Goal: Task Accomplishment & Management: Use online tool/utility

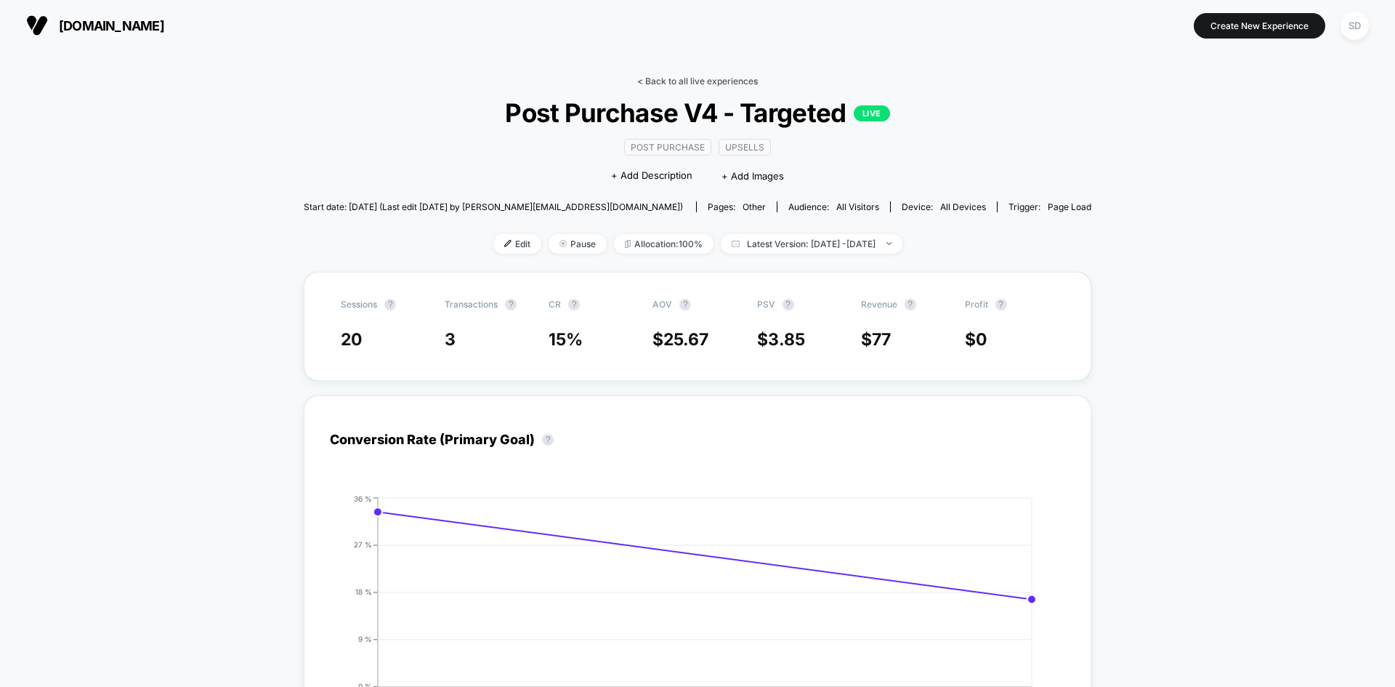
click at [663, 76] on link "< Back to all live experiences" at bounding box center [697, 81] width 121 height 11
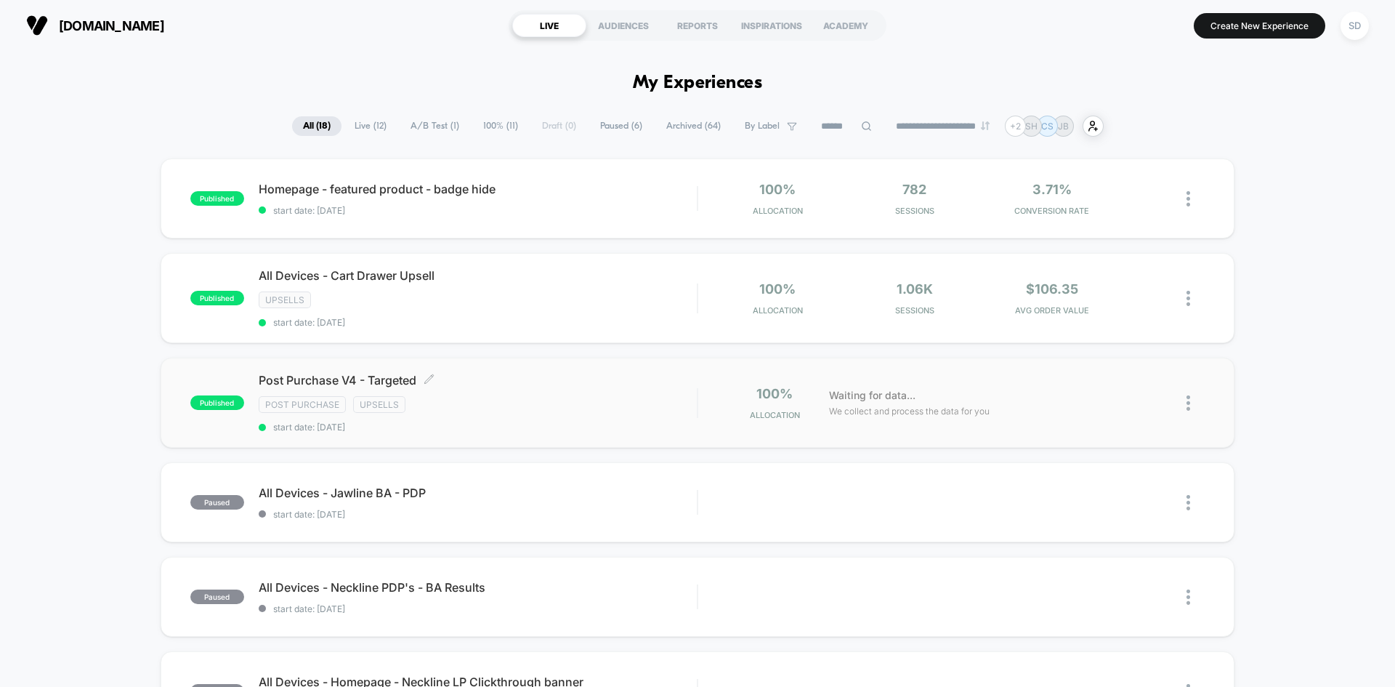
click at [571, 405] on div "Post Purchase Upsells" at bounding box center [478, 404] width 438 height 17
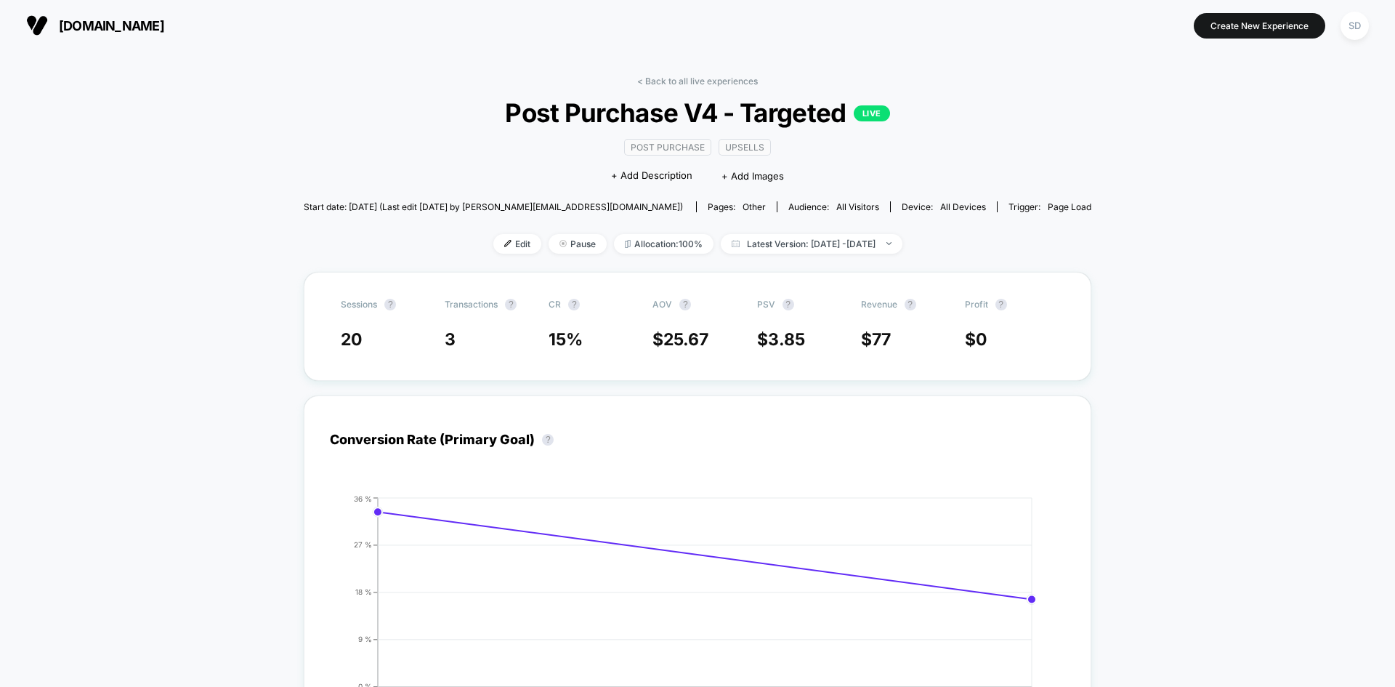
click at [483, 257] on div "< Back to all live experiences Post Purchase V4 - Targeted LIVE Post Purchase U…" at bounding box center [698, 174] width 788 height 196
click at [493, 241] on span "Edit" at bounding box center [517, 244] width 48 height 20
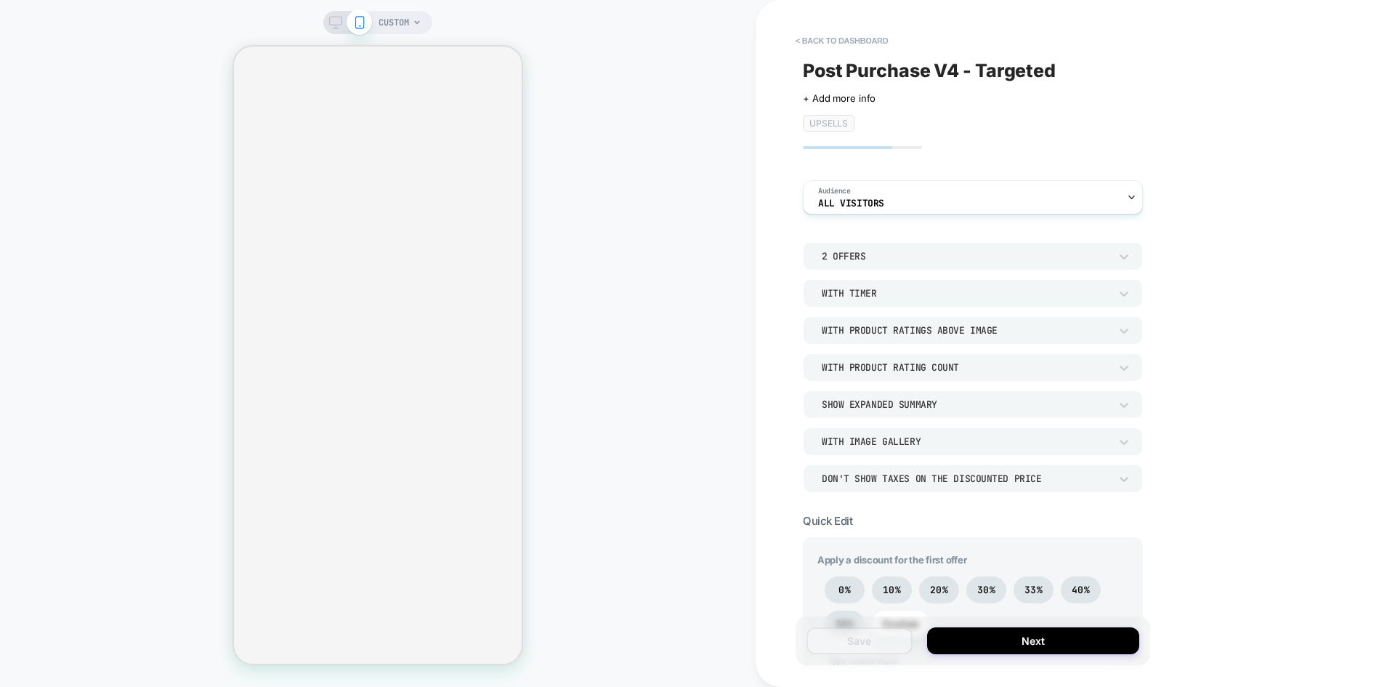
type textarea "*"
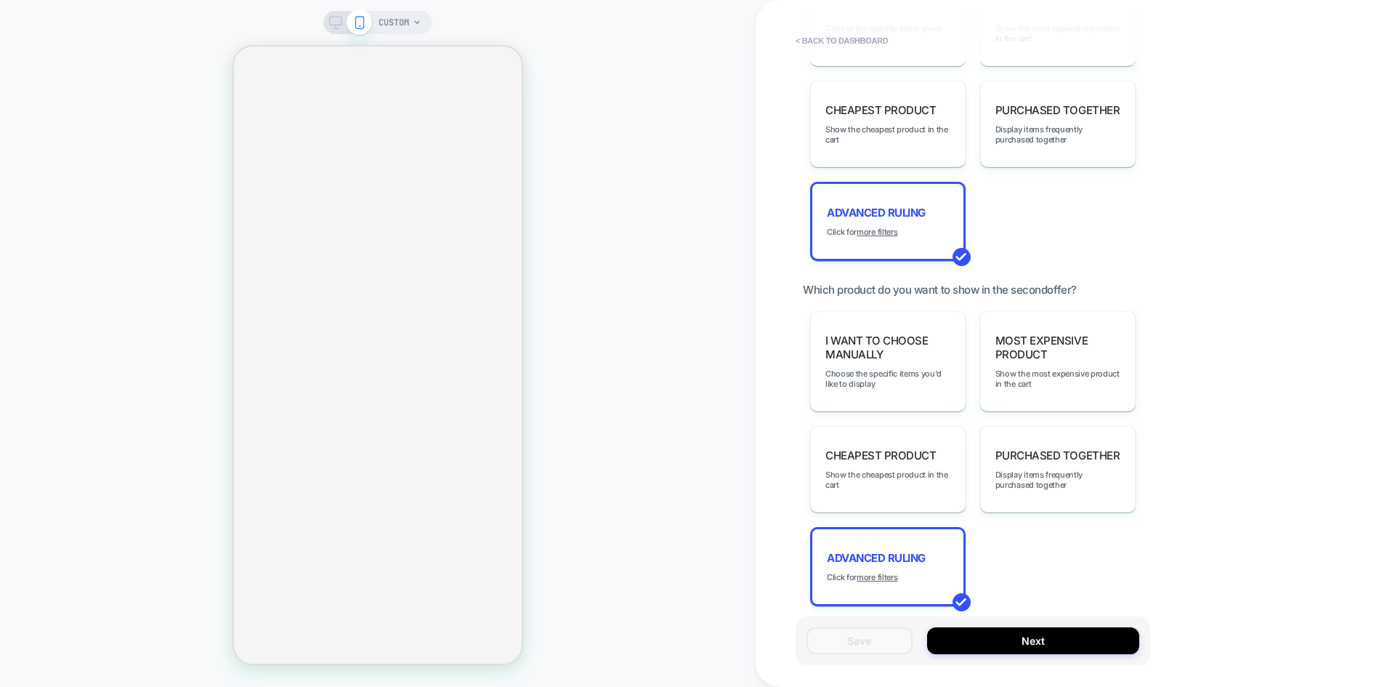
scroll to position [1318, 0]
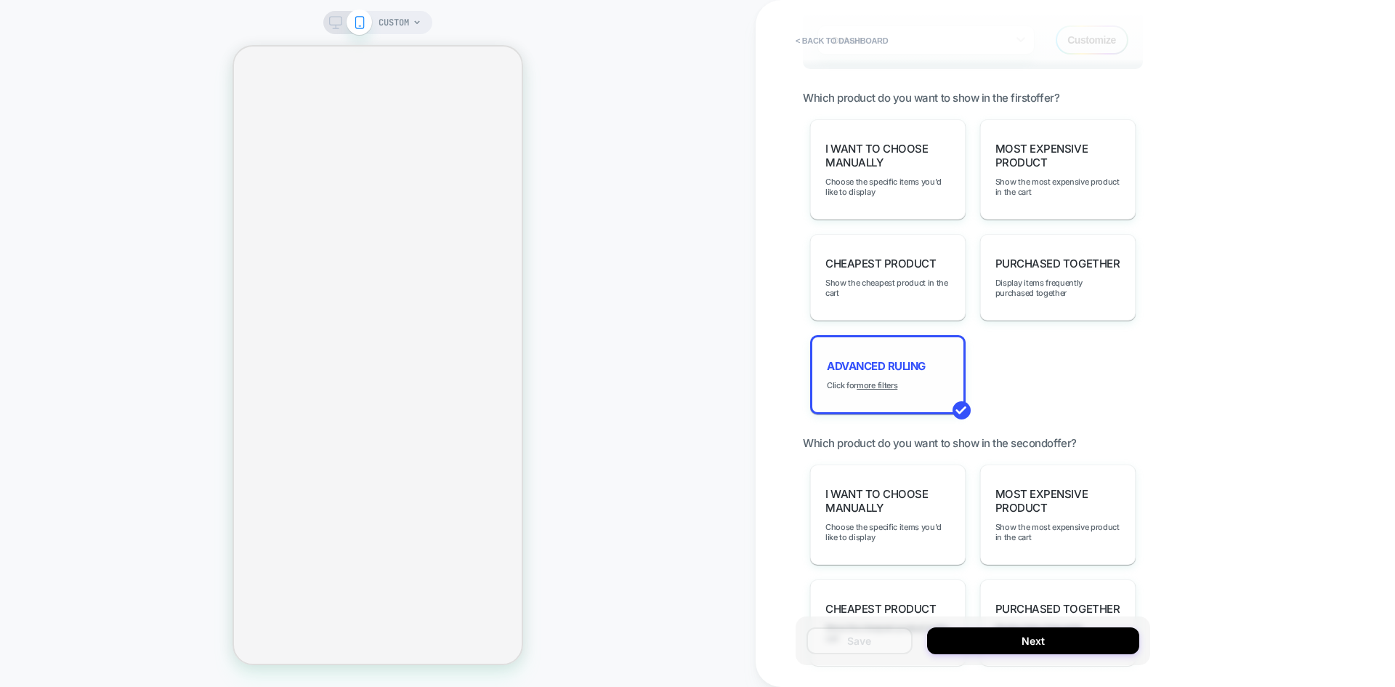
click at [903, 379] on div "Advanced Ruling Click for more filters" at bounding box center [888, 374] width 156 height 79
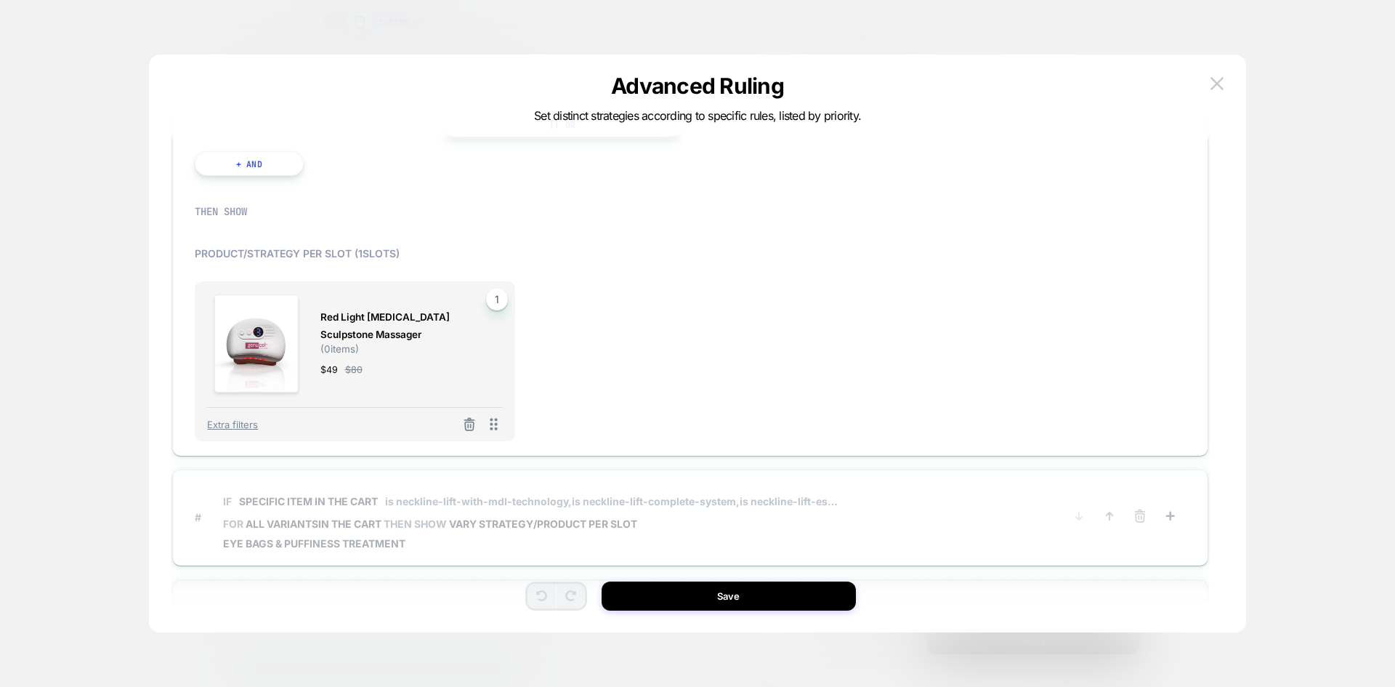
scroll to position [544, 0]
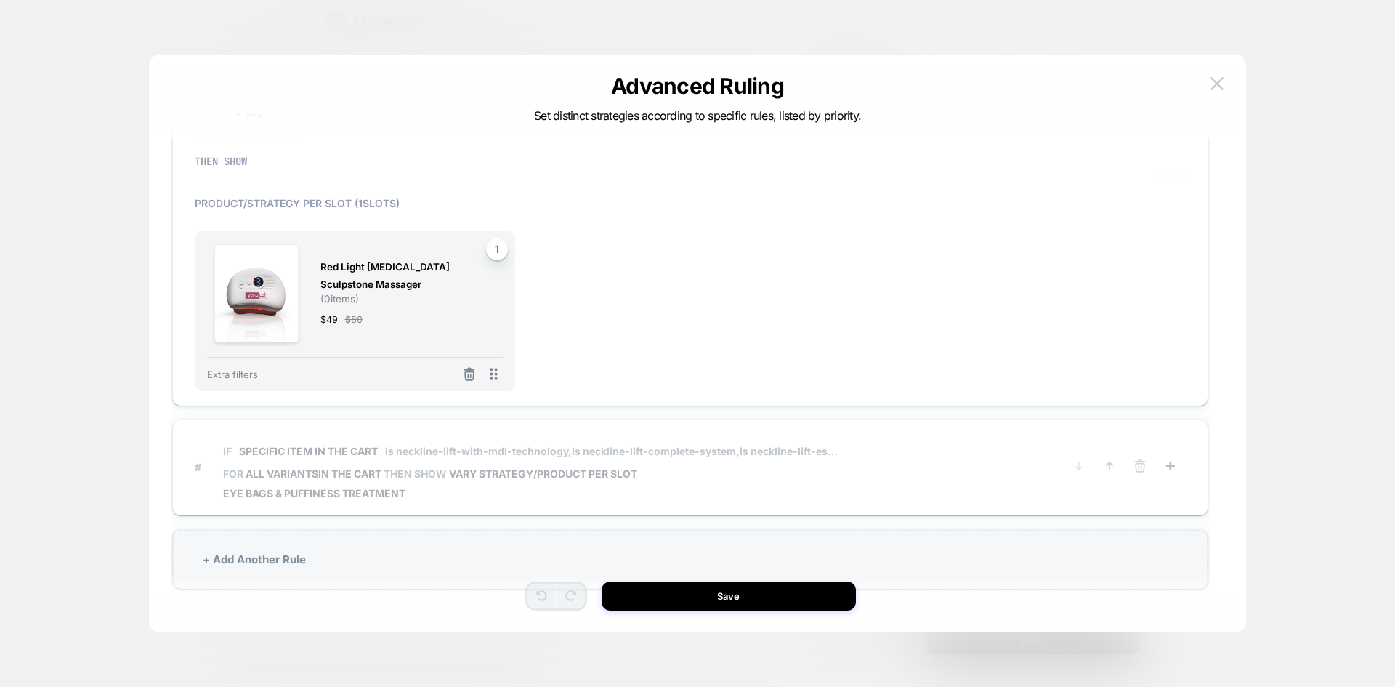
click at [722, 485] on div "IF Specific item in the cart is neckline-lift-with-mdl-technology, is neckline-…" at bounding box center [533, 467] width 620 height 65
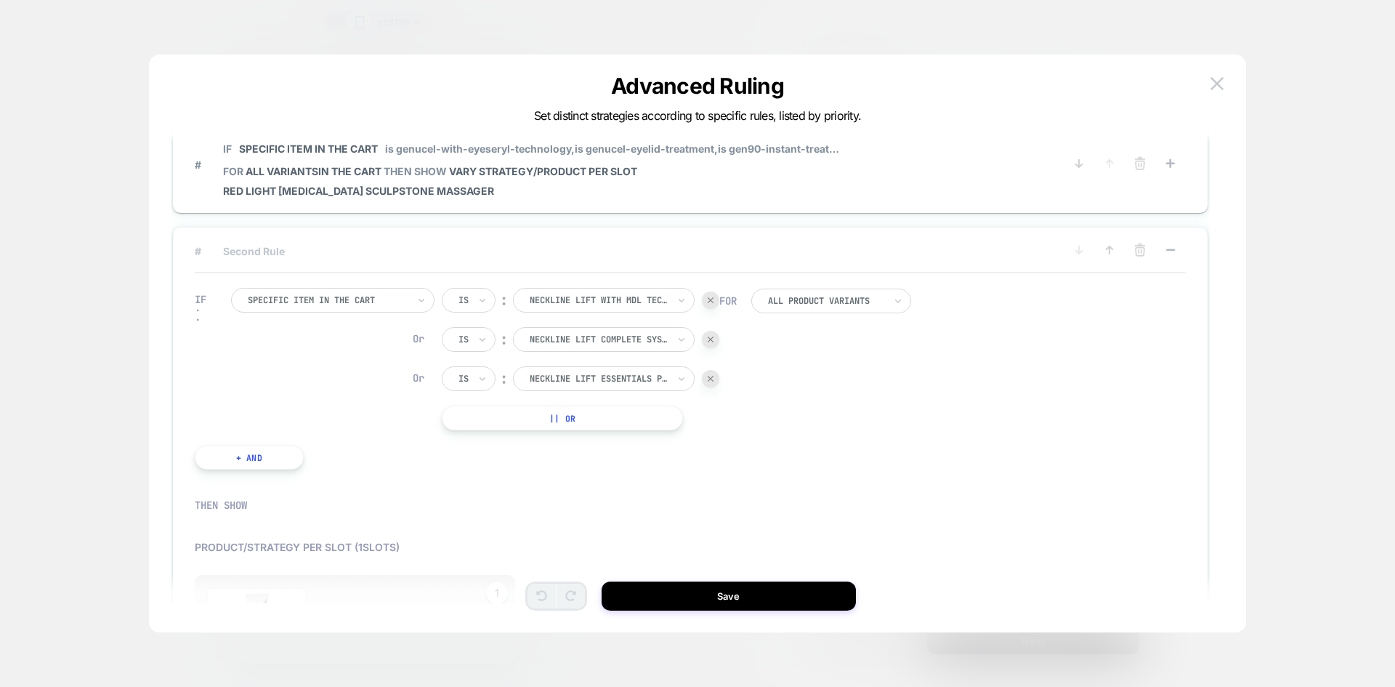
scroll to position [0, 0]
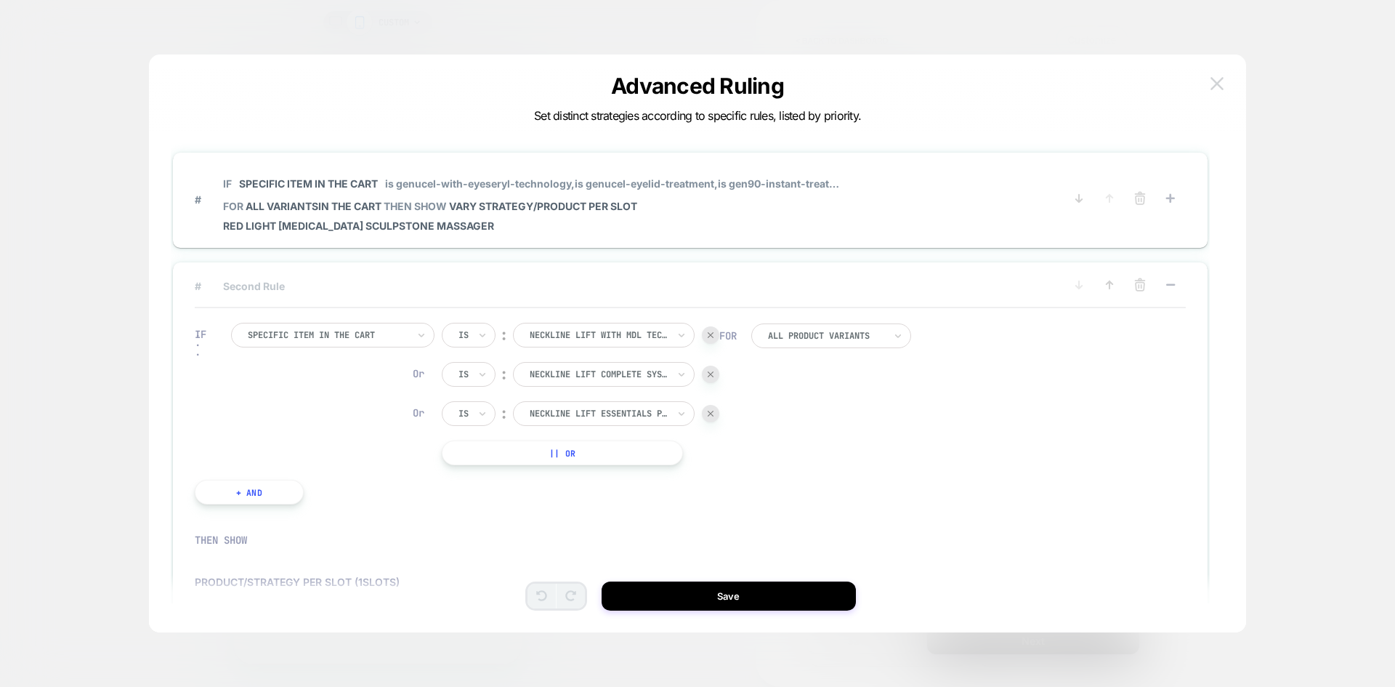
click at [1215, 88] on img at bounding box center [1217, 83] width 13 height 12
